Goal: Information Seeking & Learning: Learn about a topic

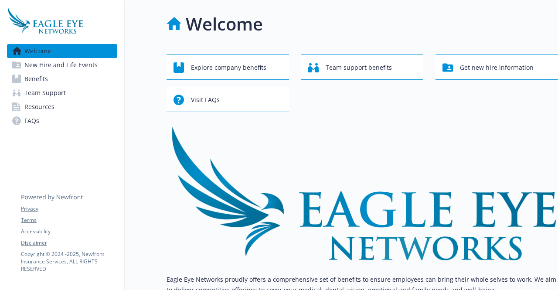
click at [75, 77] on link "Benefits" at bounding box center [62, 79] width 110 height 14
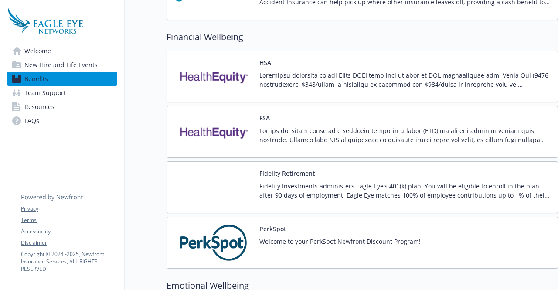
scroll to position [762, 7]
click at [280, 231] on div "PerkSpot Welcome to your PerkSpot Newfront Discount Program!" at bounding box center [339, 242] width 161 height 37
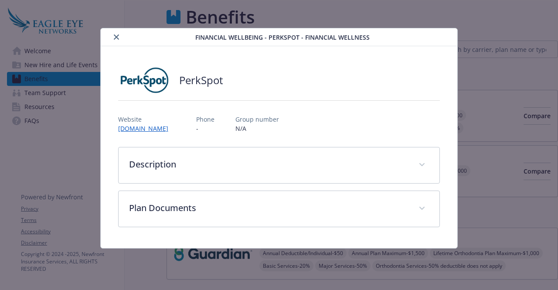
scroll to position [762, 7]
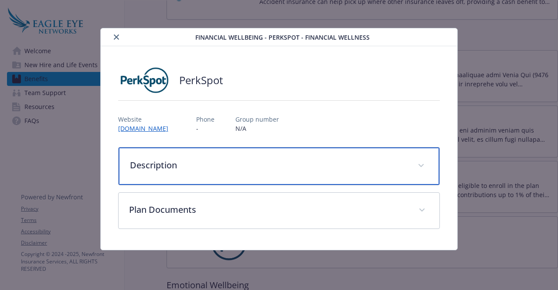
click at [222, 164] on p "Description" at bounding box center [268, 165] width 277 height 13
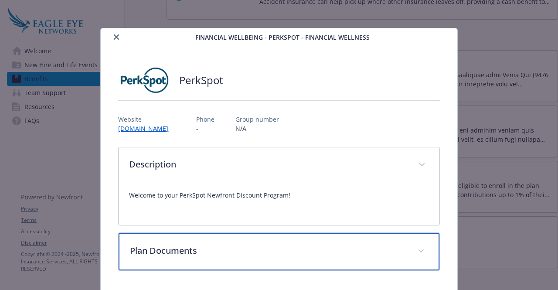
click at [244, 255] on p "Plan Documents" at bounding box center [268, 250] width 277 height 13
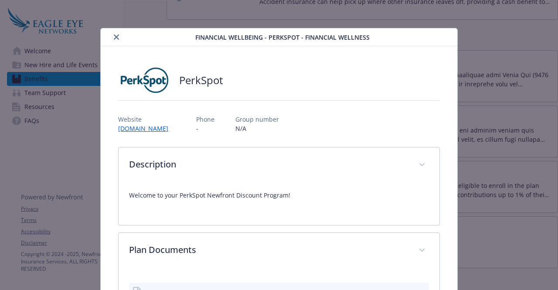
click at [114, 39] on icon "close" at bounding box center [116, 36] width 5 height 5
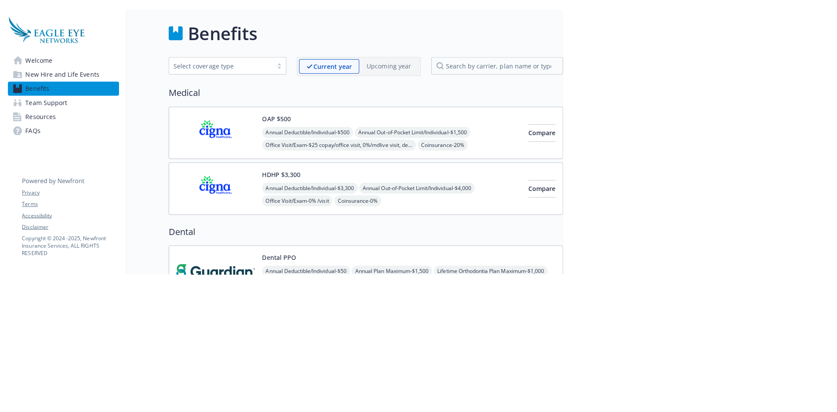
scroll to position [0, 7]
